Goal: Task Accomplishment & Management: Use online tool/utility

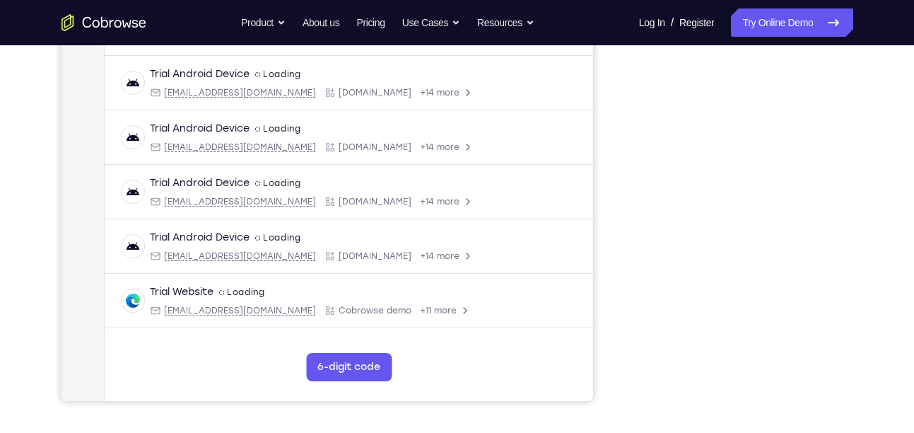
scroll to position [257, 0]
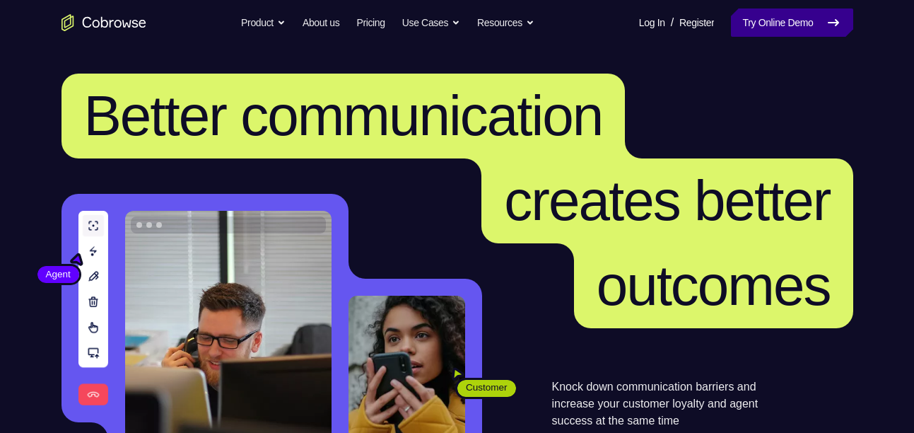
click at [770, 19] on link "Try Online Demo" at bounding box center [792, 22] width 122 height 28
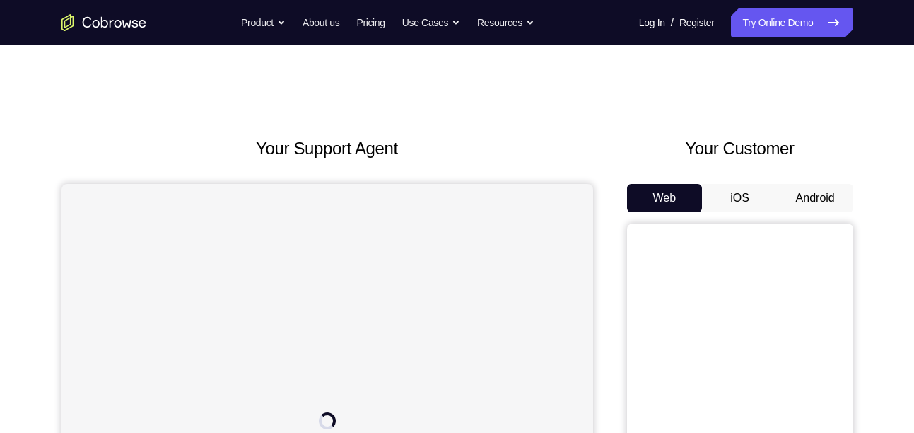
click at [814, 192] on button "Android" at bounding box center [815, 198] width 76 height 28
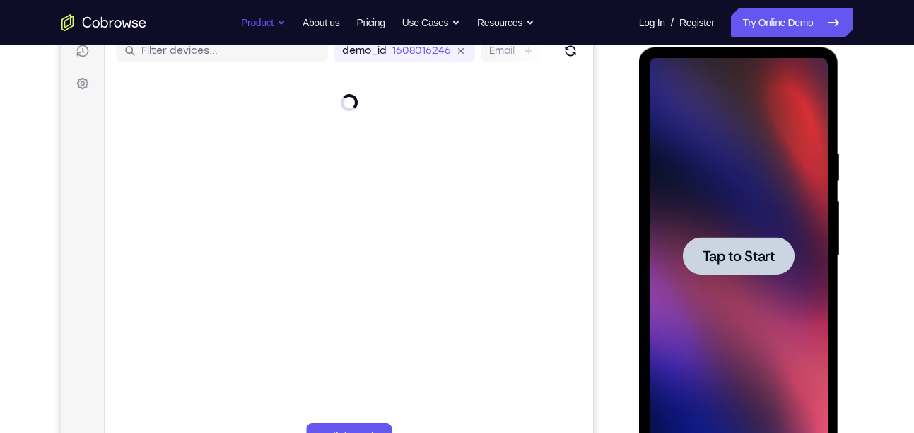
click at [741, 270] on div at bounding box center [739, 255] width 112 height 37
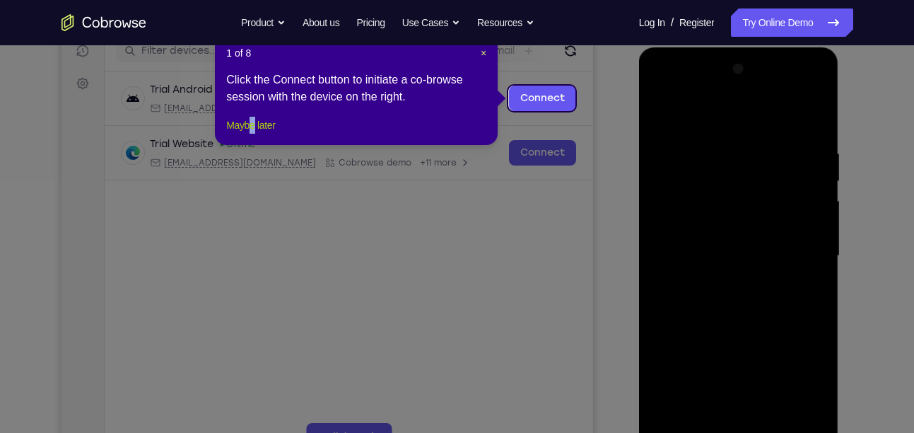
drag, startPoint x: 259, startPoint y: 129, endPoint x: 256, endPoint y: 142, distance: 13.0
click at [256, 142] on div "1 of 8 × Click the Connect button to initiate a co-browse session with the devi…" at bounding box center [356, 90] width 283 height 110
click at [256, 134] on button "Maybe later" at bounding box center [250, 125] width 49 height 17
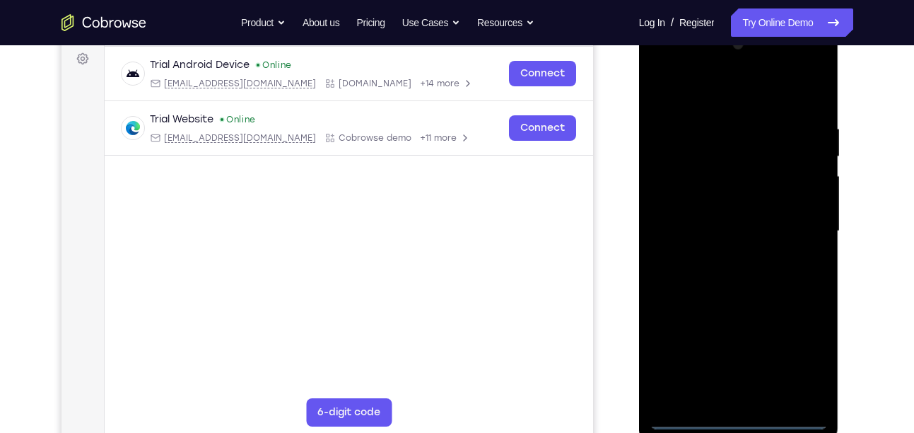
scroll to position [212, 0]
click at [736, 421] on div at bounding box center [738, 231] width 178 height 396
click at [726, 413] on div at bounding box center [738, 231] width 178 height 396
click at [799, 351] on div at bounding box center [738, 231] width 178 height 396
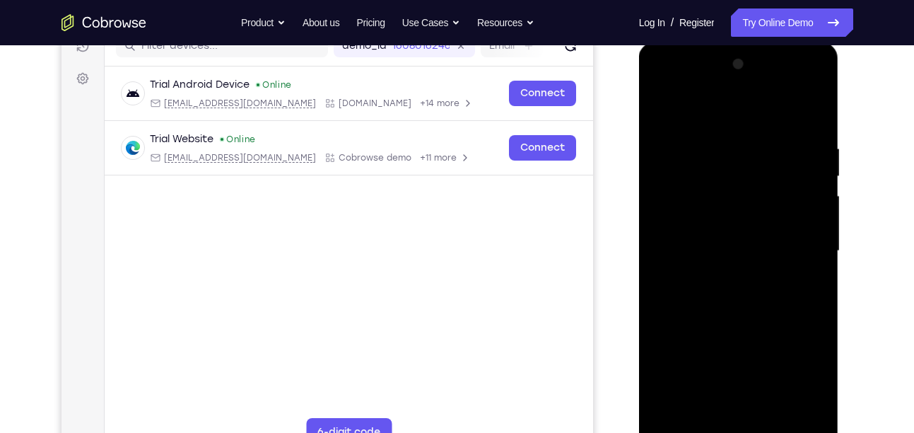
scroll to position [192, 0]
click at [676, 79] on div at bounding box center [738, 250] width 178 height 396
click at [797, 248] on div at bounding box center [738, 250] width 178 height 396
click at [719, 278] on div at bounding box center [738, 250] width 178 height 396
click at [735, 231] on div at bounding box center [738, 250] width 178 height 396
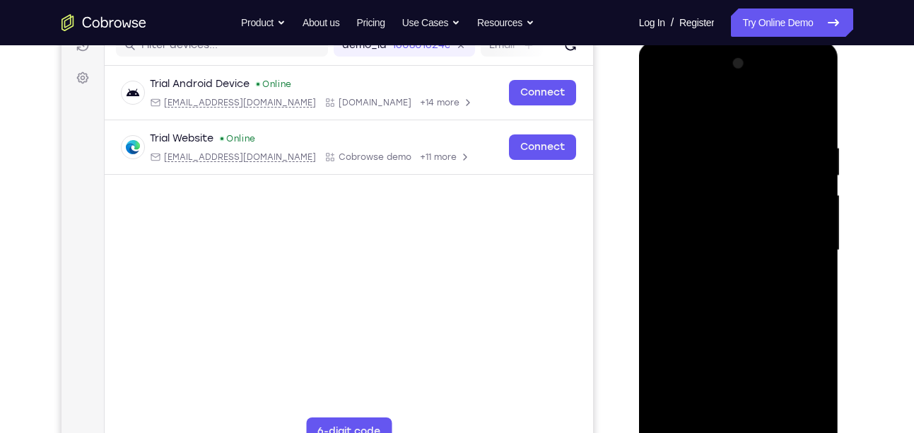
click at [686, 220] on div at bounding box center [738, 250] width 178 height 396
click at [734, 246] on div at bounding box center [738, 250] width 178 height 396
click at [738, 294] on div at bounding box center [738, 250] width 178 height 396
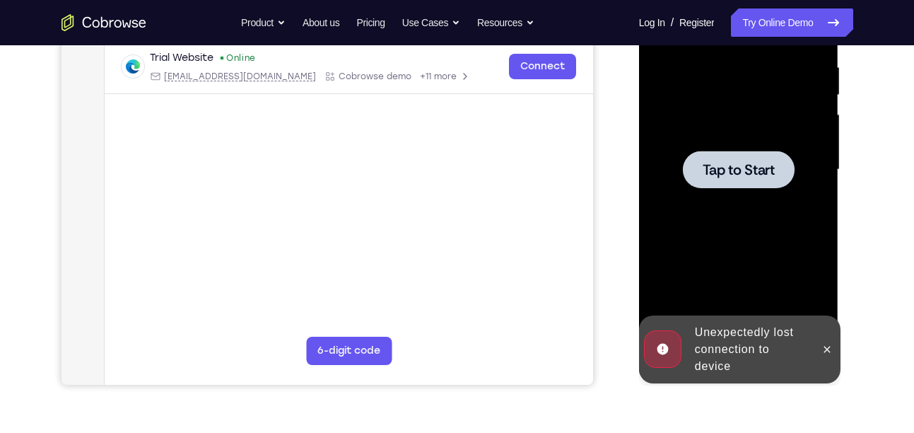
scroll to position [274, 0]
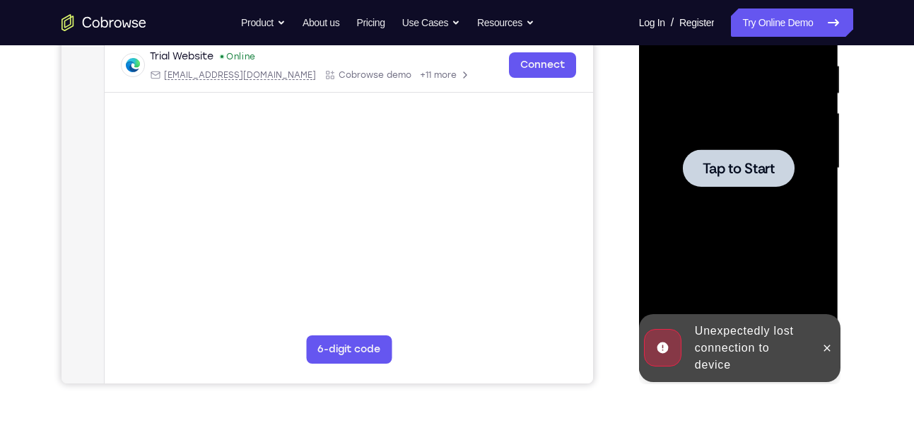
click at [746, 175] on span "Tap to Start" at bounding box center [738, 168] width 72 height 14
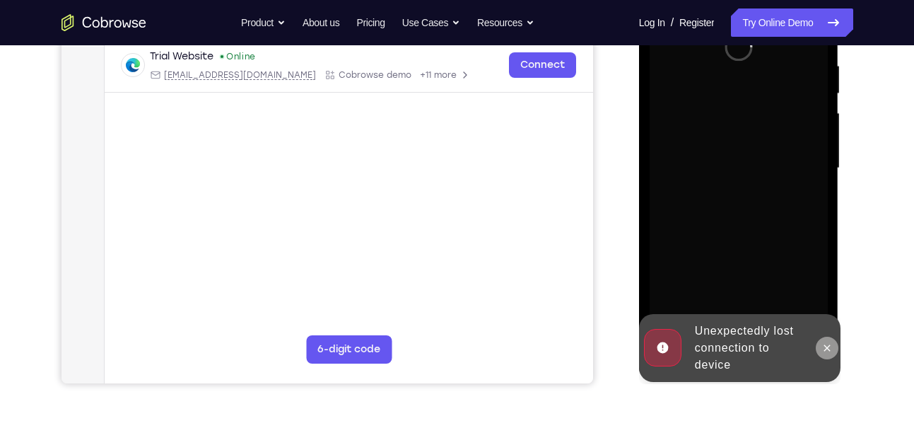
click at [823, 347] on icon at bounding box center [826, 347] width 11 height 11
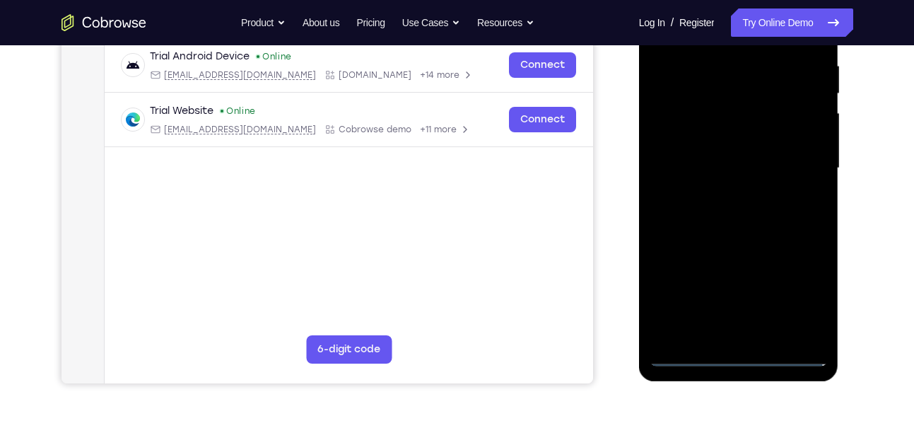
click at [739, 355] on div at bounding box center [738, 168] width 178 height 396
click at [791, 295] on div at bounding box center [738, 168] width 178 height 396
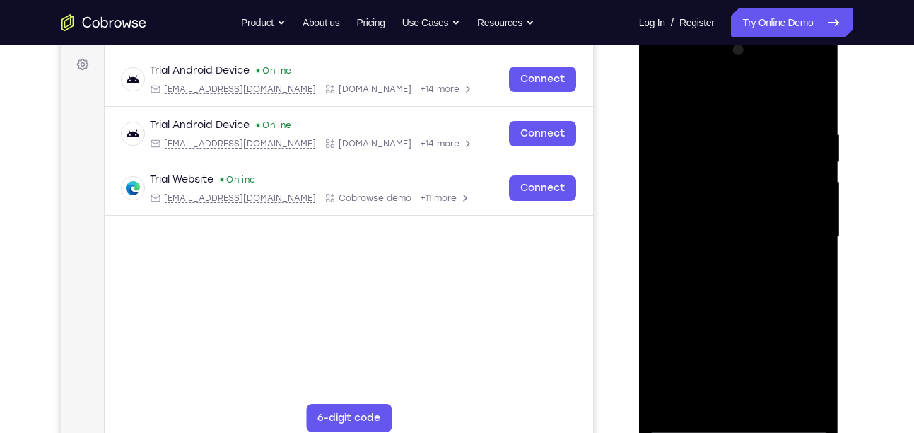
scroll to position [205, 0]
click at [675, 63] on div at bounding box center [738, 238] width 178 height 396
click at [803, 236] on div at bounding box center [738, 238] width 178 height 396
click at [726, 259] on div at bounding box center [738, 238] width 178 height 396
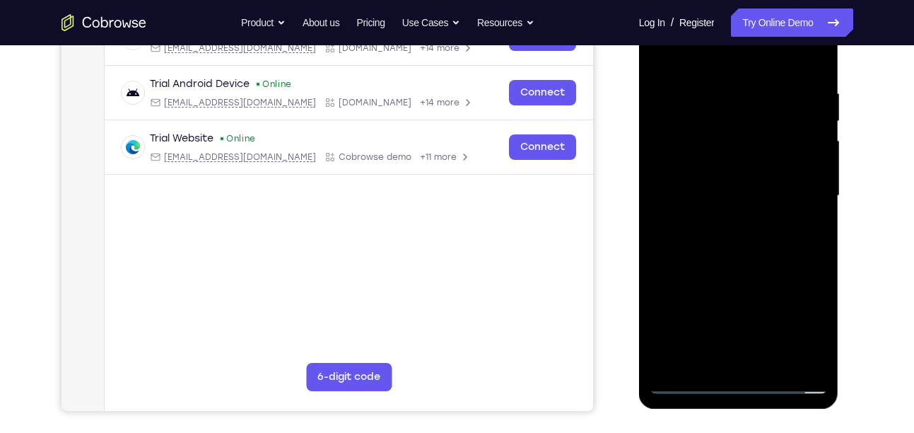
scroll to position [212, 0]
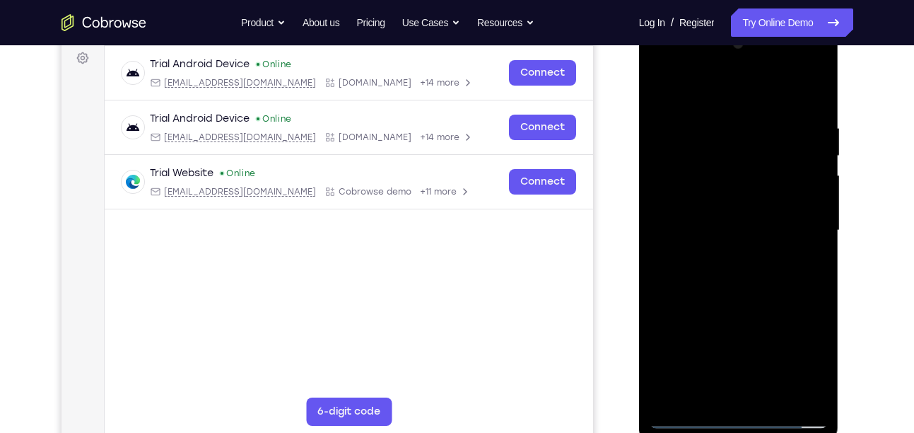
click at [703, 226] on div at bounding box center [738, 231] width 178 height 396
click at [705, 204] on div at bounding box center [738, 231] width 178 height 396
click at [740, 227] on div at bounding box center [738, 231] width 178 height 396
click at [739, 276] on div at bounding box center [738, 231] width 178 height 396
